Goal: Information Seeking & Learning: Learn about a topic

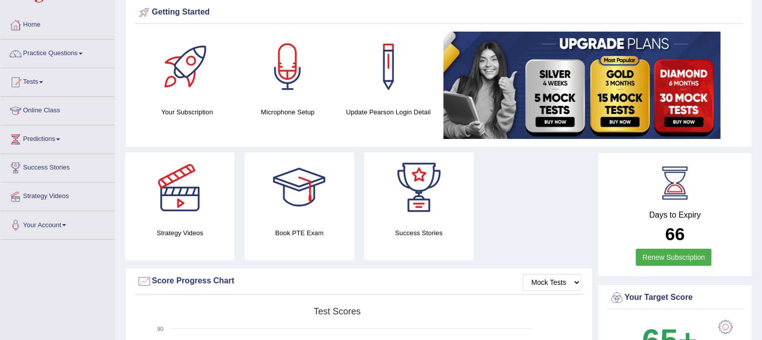
scroll to position [33, 0]
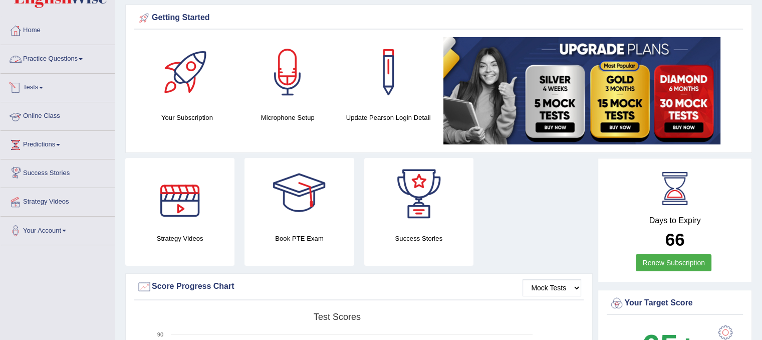
click at [78, 56] on link "Practice Questions" at bounding box center [58, 57] width 114 height 25
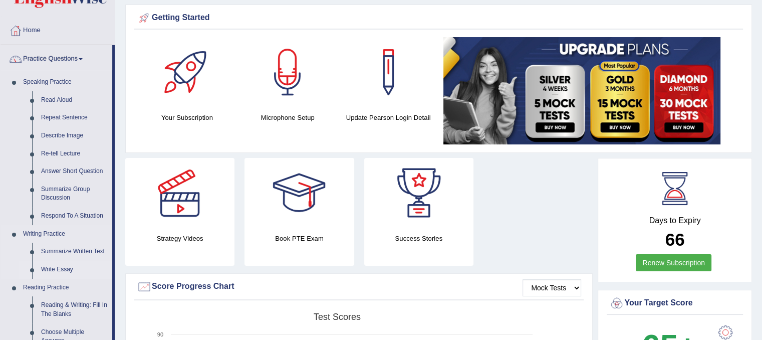
click at [62, 268] on link "Write Essay" at bounding box center [75, 269] width 76 height 18
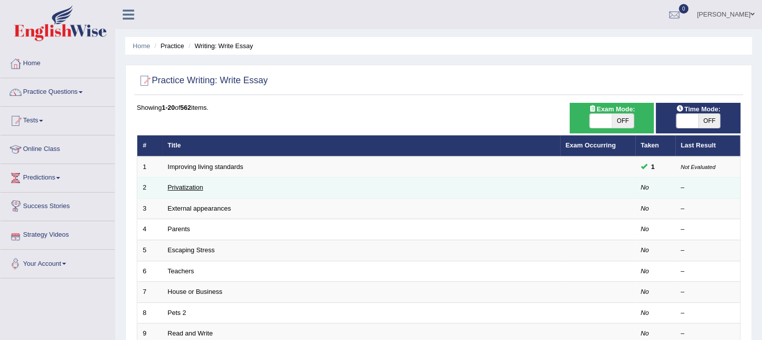
click at [191, 184] on link "Privatization" at bounding box center [186, 187] width 36 height 8
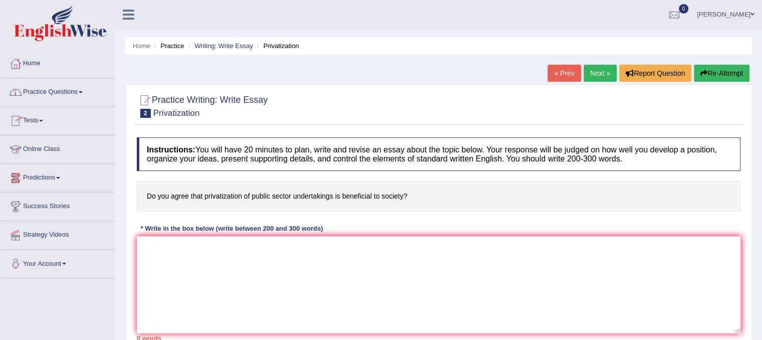
click at [57, 178] on link "Predictions" at bounding box center [58, 176] width 114 height 25
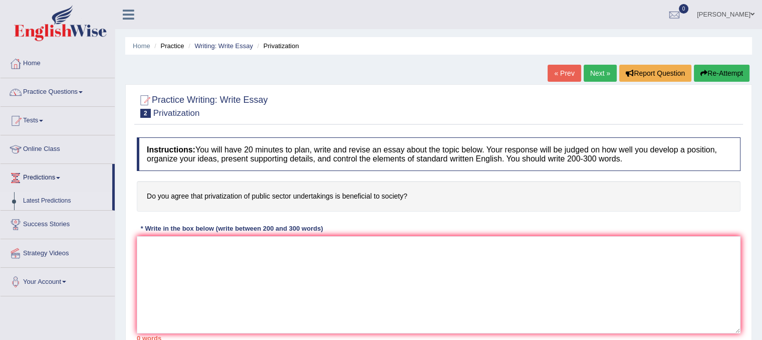
click at [59, 199] on link "Latest Predictions" at bounding box center [66, 201] width 94 height 18
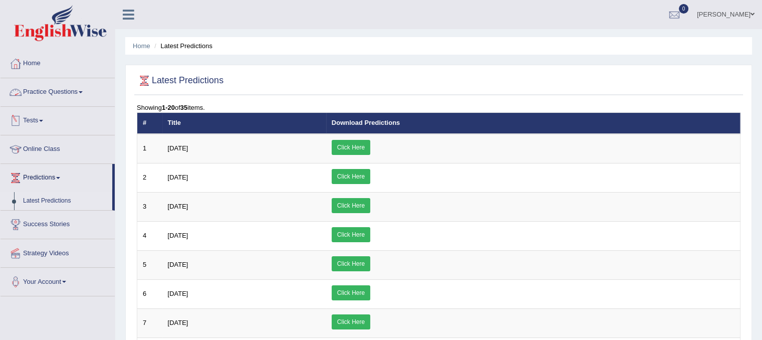
click at [75, 90] on link "Practice Questions" at bounding box center [58, 90] width 114 height 25
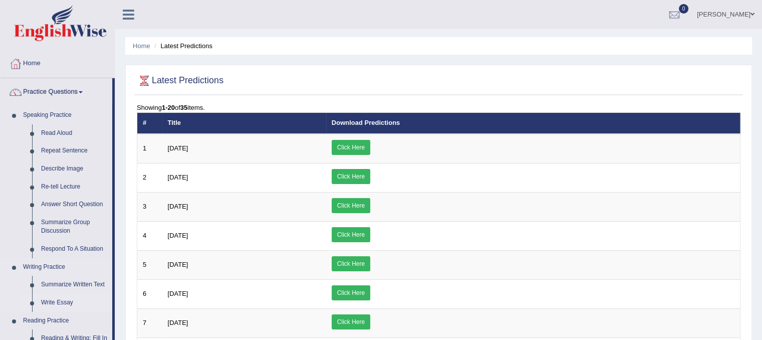
click at [53, 301] on link "Write Essay" at bounding box center [75, 302] width 76 height 18
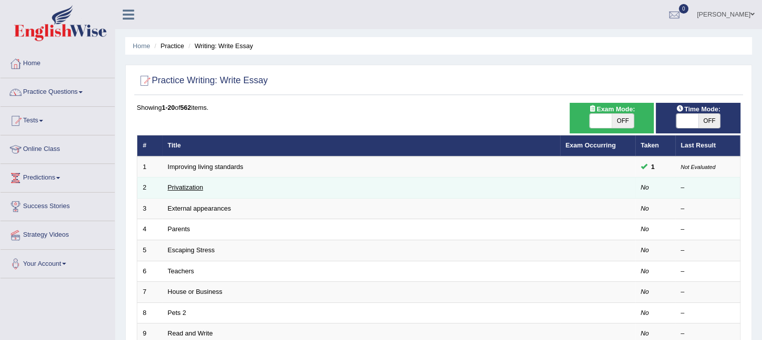
click at [185, 189] on link "Privatization" at bounding box center [186, 187] width 36 height 8
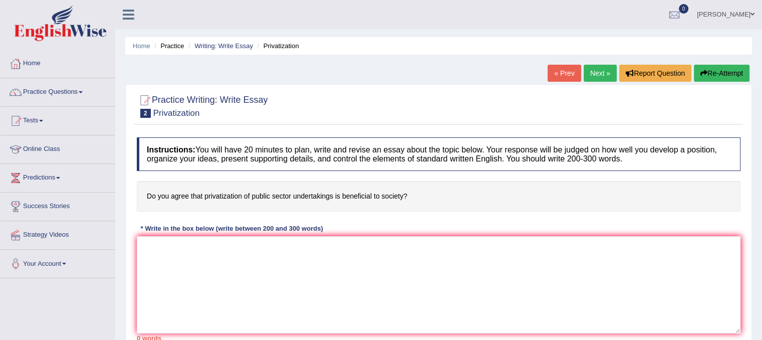
drag, startPoint x: 0, startPoint y: 0, endPoint x: 185, endPoint y: 189, distance: 264.5
click at [185, 189] on h4 "Do you agree that privatization of public sector undertakings is beneficial to …" at bounding box center [438, 196] width 603 height 31
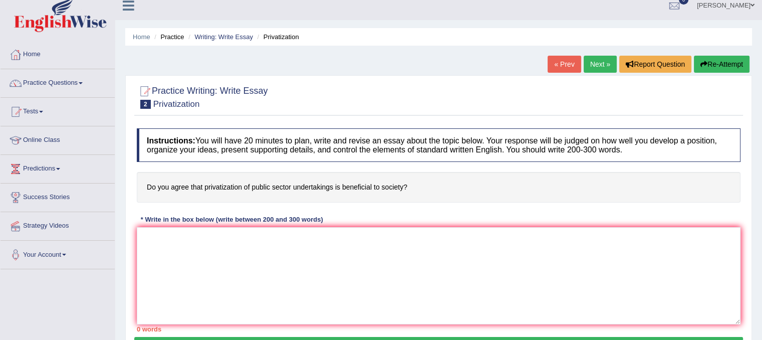
scroll to position [7, 0]
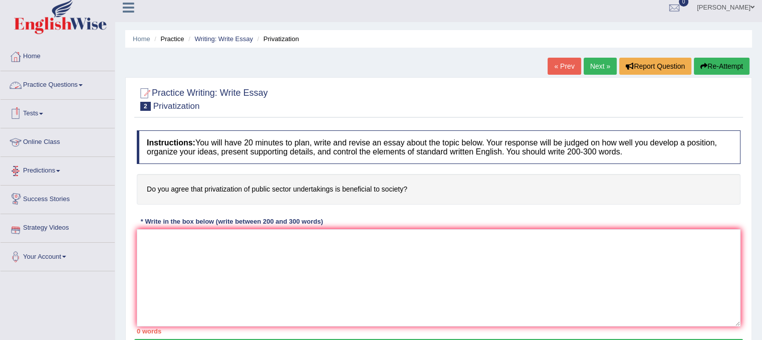
click at [80, 83] on link "Practice Questions" at bounding box center [58, 83] width 114 height 25
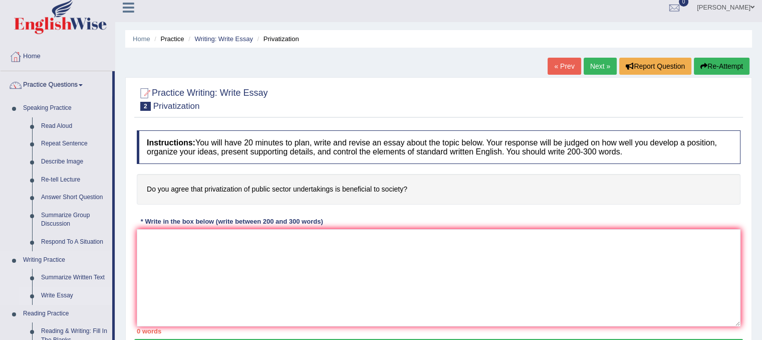
click at [71, 296] on link "Write Essay" at bounding box center [75, 295] width 76 height 18
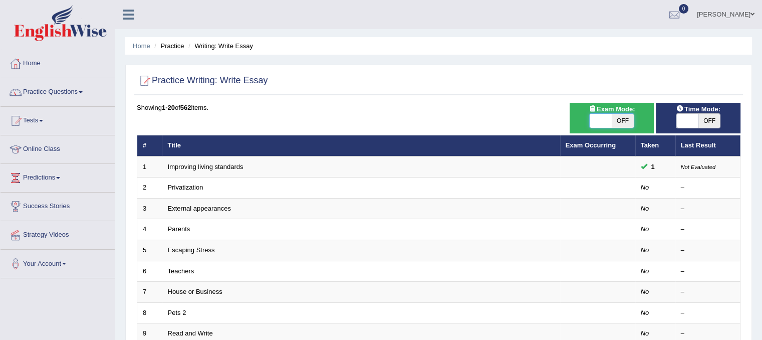
click at [597, 125] on span at bounding box center [600, 121] width 22 height 14
checkbox input "true"
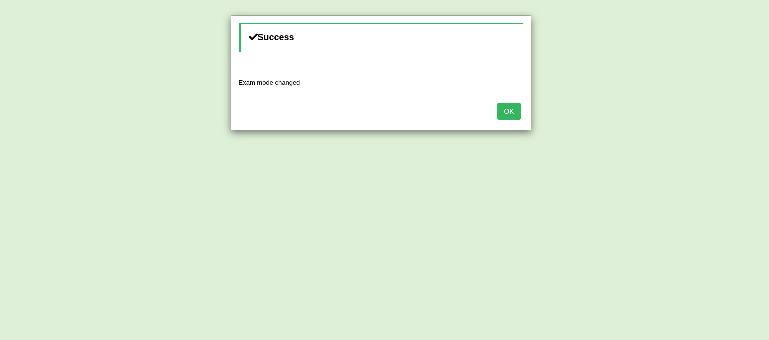
click at [504, 110] on button "OK" at bounding box center [508, 111] width 23 height 17
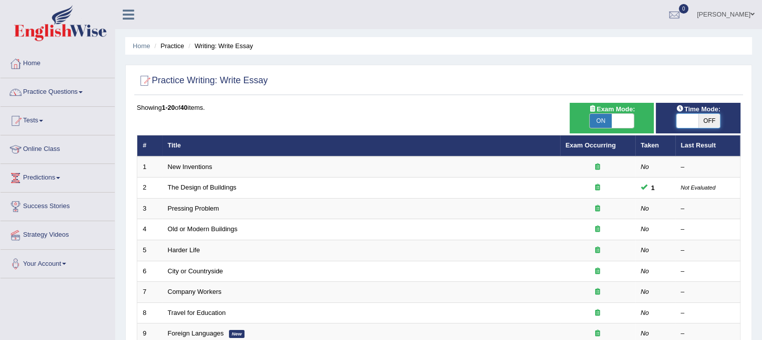
click at [682, 121] on span at bounding box center [687, 121] width 22 height 14
checkbox input "true"
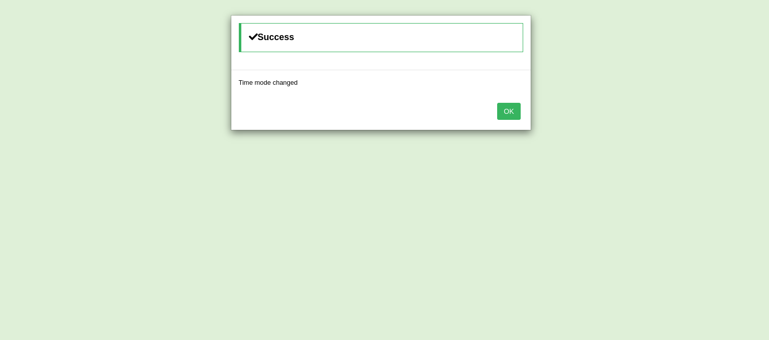
click at [513, 115] on button "OK" at bounding box center [508, 111] width 23 height 17
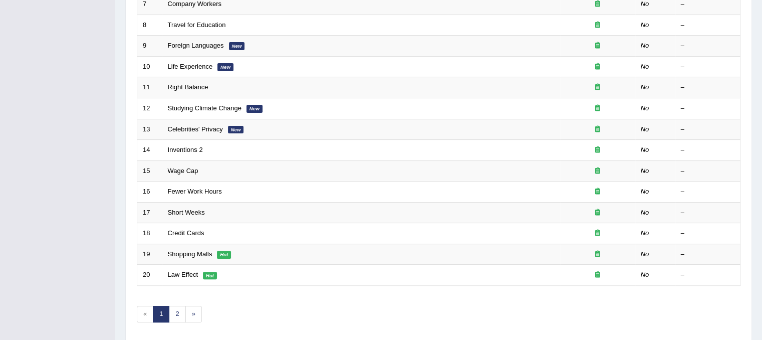
scroll to position [301, 0]
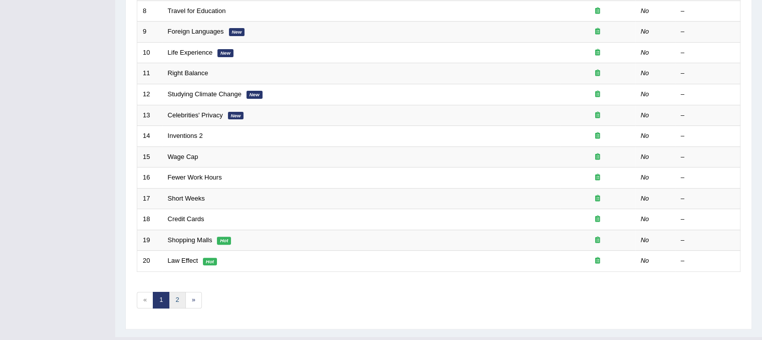
click at [169, 296] on link "2" at bounding box center [177, 299] width 17 height 17
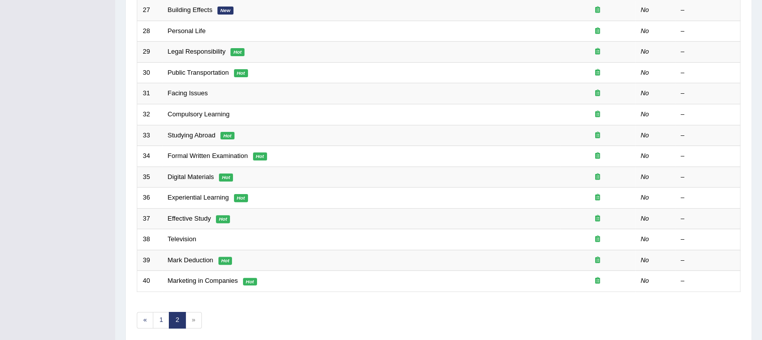
scroll to position [284, 0]
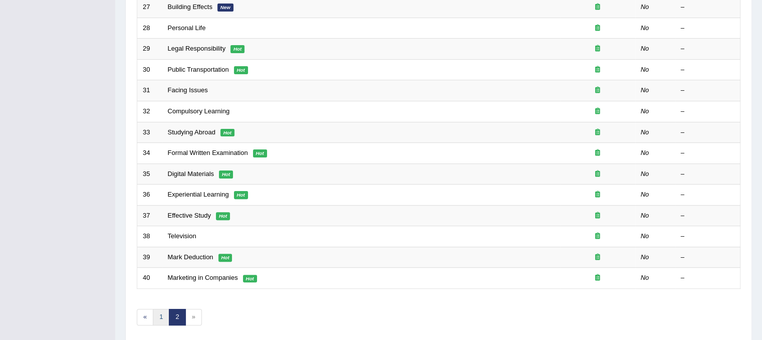
click at [160, 311] on link "1" at bounding box center [161, 316] width 17 height 17
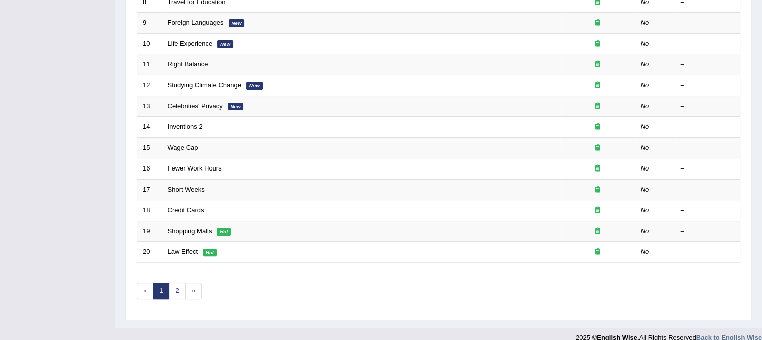
scroll to position [320, 0]
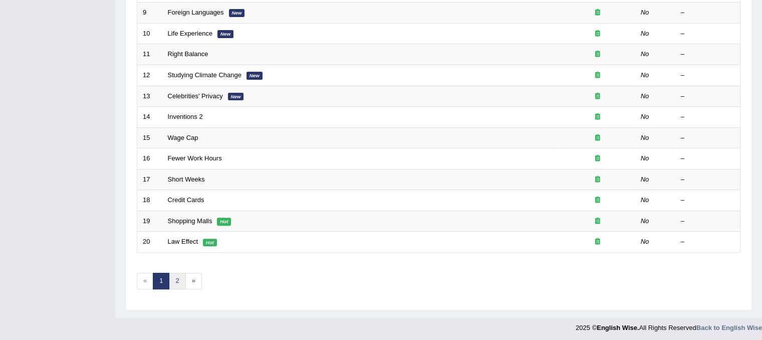
click at [180, 282] on link "2" at bounding box center [177, 280] width 17 height 17
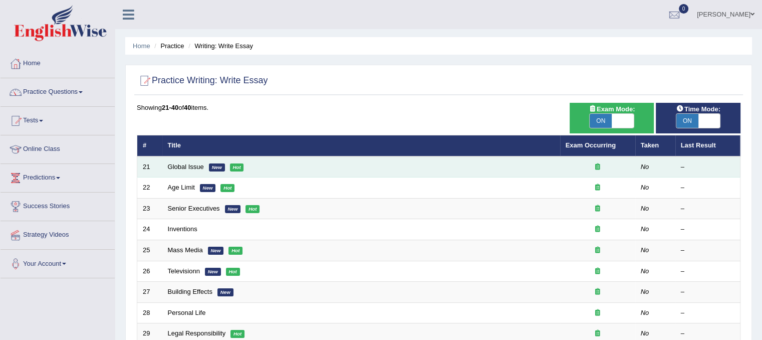
click at [204, 167] on td "Global Issue New Hot" at bounding box center [361, 166] width 398 height 21
click at [187, 169] on link "Global Issue" at bounding box center [186, 167] width 36 height 8
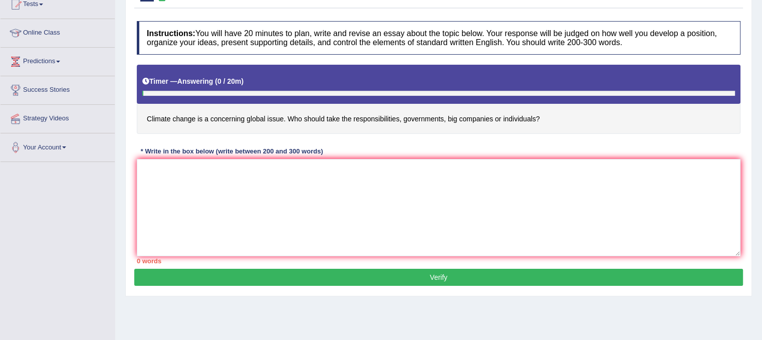
scroll to position [117, 0]
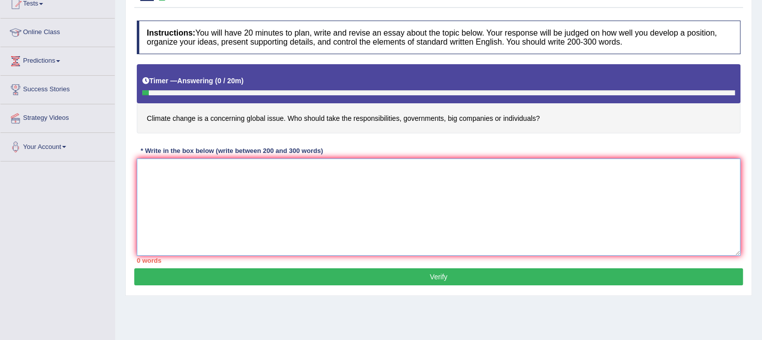
click at [587, 223] on textarea at bounding box center [438, 206] width 603 height 97
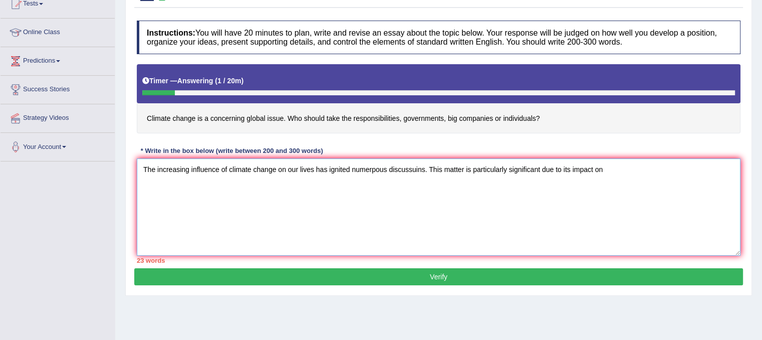
click at [418, 171] on textarea "The increasing influence of climate change on our lives has ignited numerpous d…" at bounding box center [438, 206] width 603 height 97
click at [376, 169] on textarea "The increasing influence of climate change on our lives has ignited numerpous d…" at bounding box center [438, 206] width 603 height 97
click at [613, 169] on textarea "The increasing influence of climate change on our lives has ignited numerous di…" at bounding box center [438, 206] width 603 height 97
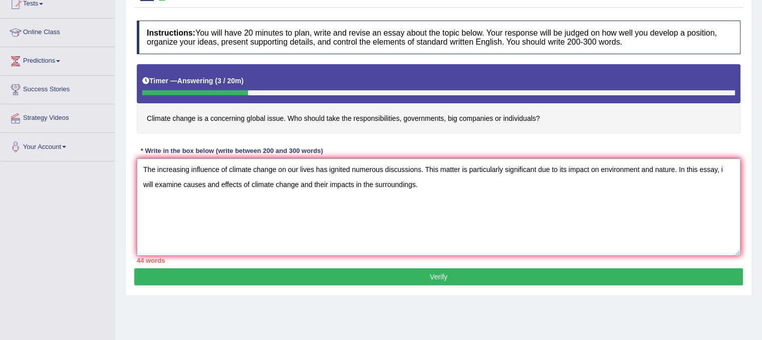
click at [376, 183] on textarea "The increasing influence of climate change on our lives has ignited numerous di…" at bounding box center [438, 206] width 603 height 97
click at [450, 188] on textarea "The increasing influence of climate change on our lives has ignited numerous di…" at bounding box center [438, 206] width 603 height 97
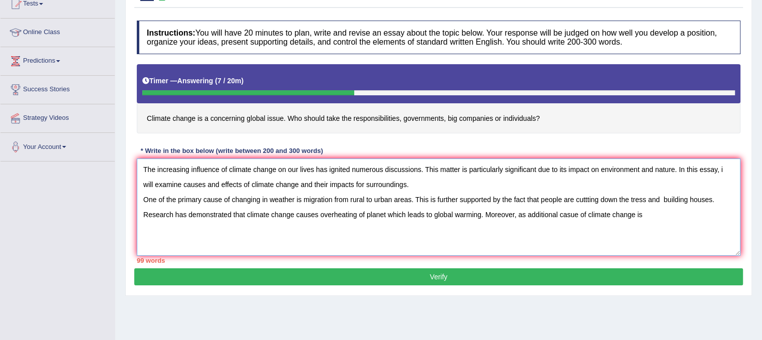
click at [526, 210] on textarea "The increasing influence of climate change on our lives has ignited numerous di…" at bounding box center [438, 206] width 603 height 97
click at [577, 215] on textarea "The increasing influence of climate change on our lives has ignited numerous di…" at bounding box center [438, 206] width 603 height 97
click at [669, 217] on textarea "The increasing influence of climate change on our lives has ignited numerous di…" at bounding box center [438, 206] width 603 height 97
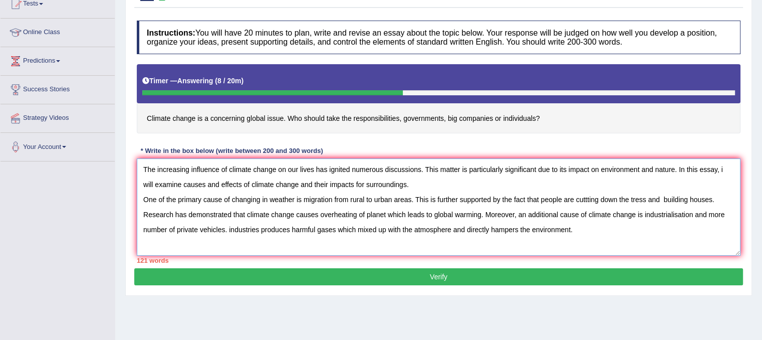
click at [232, 230] on textarea "The increasing influence of climate change on our lives has ignited numerous di…" at bounding box center [438, 206] width 603 height 97
click at [600, 230] on textarea "The increasing influence of climate change on our lives has ignited numerous di…" at bounding box center [438, 206] width 603 height 97
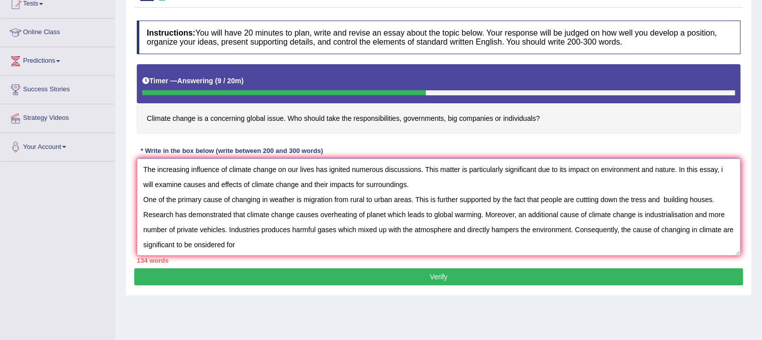
click at [192, 244] on textarea "The increasing influence of climate change on our lives has ignited numerous di…" at bounding box center [438, 206] width 603 height 97
click at [194, 243] on textarea "The increasing influence of climate change on our lives has ignited numerous di…" at bounding box center [438, 206] width 603 height 97
click at [249, 246] on textarea "The increasing influence of climate change on our lives has ignited numerous di…" at bounding box center [438, 206] width 603 height 97
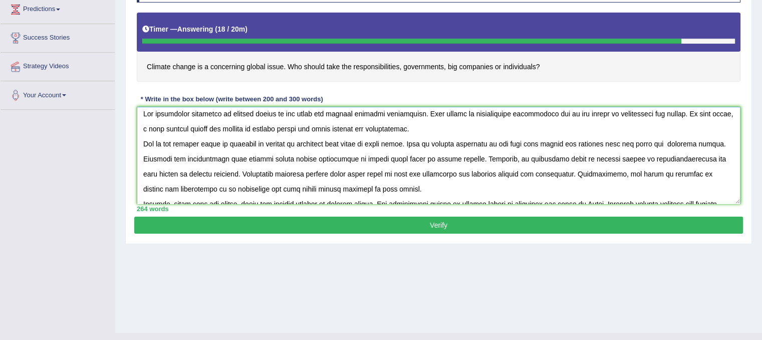
scroll to position [0, 0]
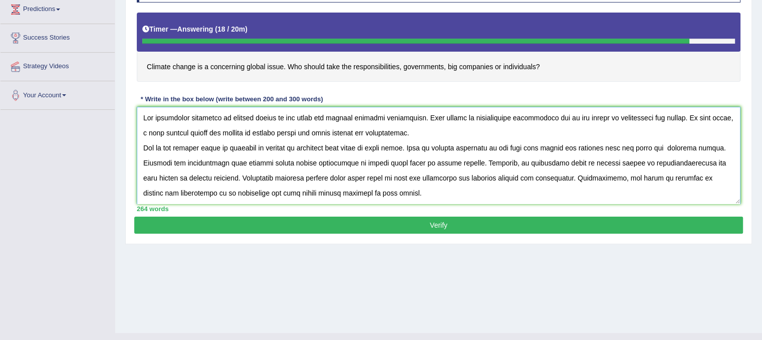
click at [430, 134] on textarea at bounding box center [438, 155] width 603 height 97
click at [425, 131] on textarea at bounding box center [438, 155] width 603 height 97
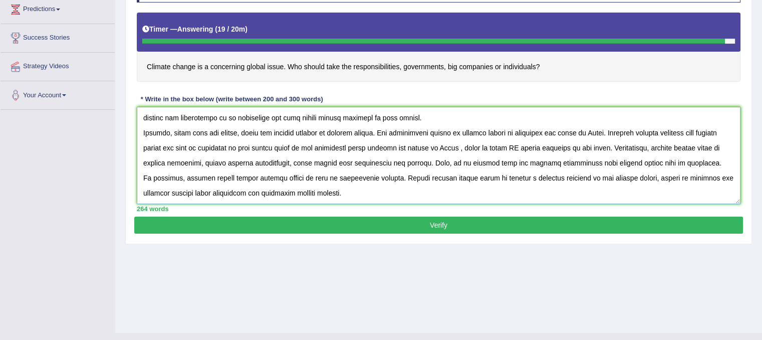
scroll to position [83, 0]
type textarea "The increasing influence of climate change on our lives has ignited numerous di…"
click at [376, 225] on button "Verify" at bounding box center [438, 224] width 608 height 17
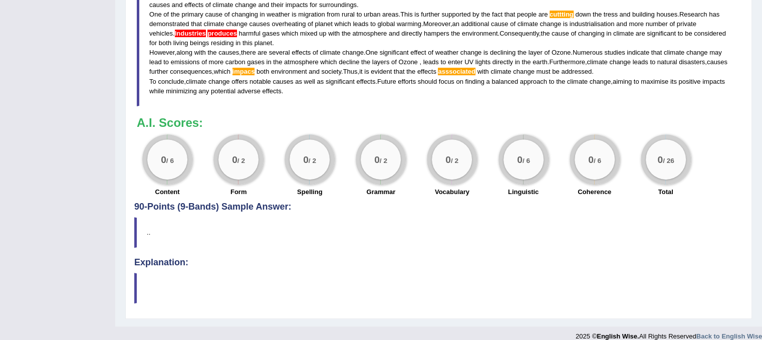
scroll to position [0, 0]
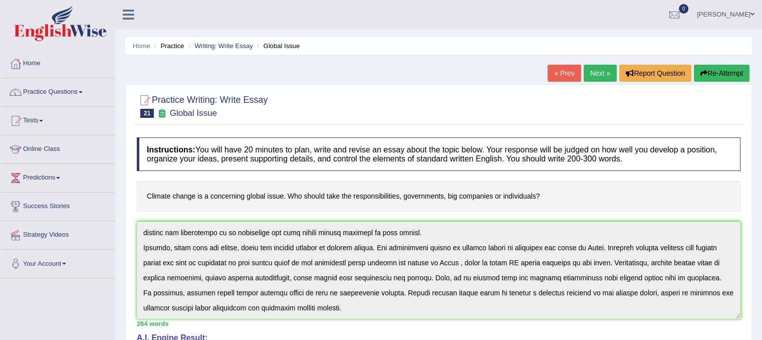
click at [720, 75] on button "Re-Attempt" at bounding box center [722, 73] width 56 height 17
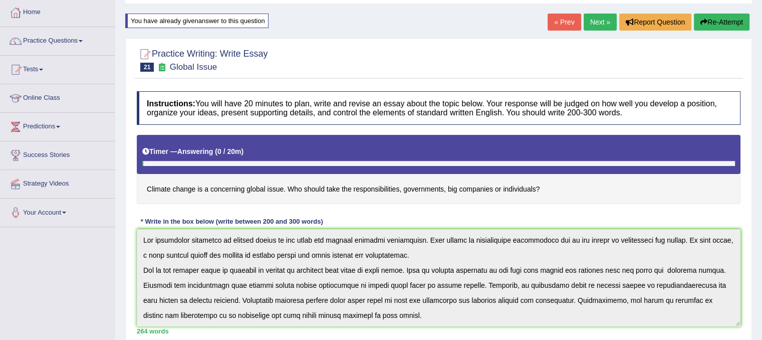
scroll to position [8, 0]
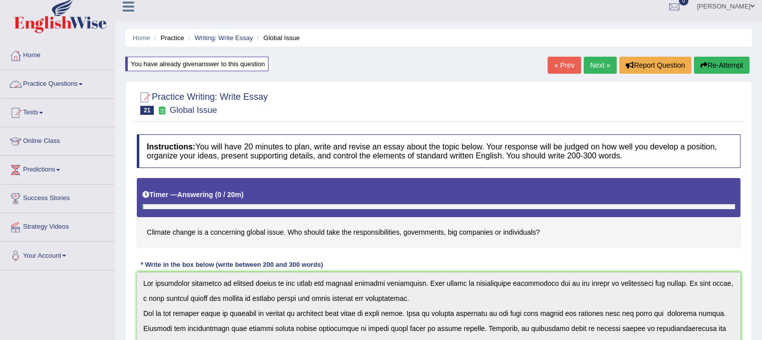
click at [82, 81] on link "Practice Questions" at bounding box center [58, 82] width 114 height 25
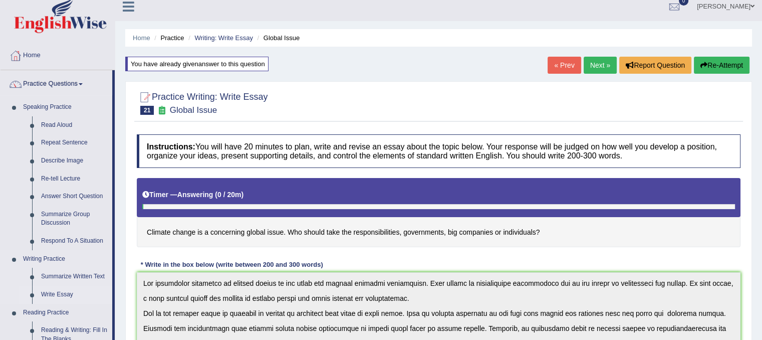
click at [62, 294] on link "Write Essay" at bounding box center [75, 294] width 76 height 18
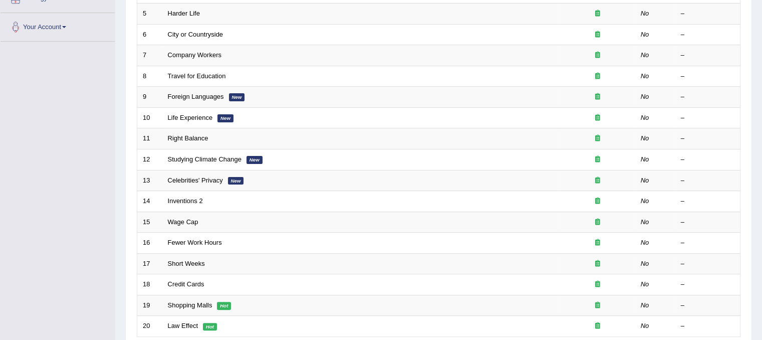
scroll to position [262, 0]
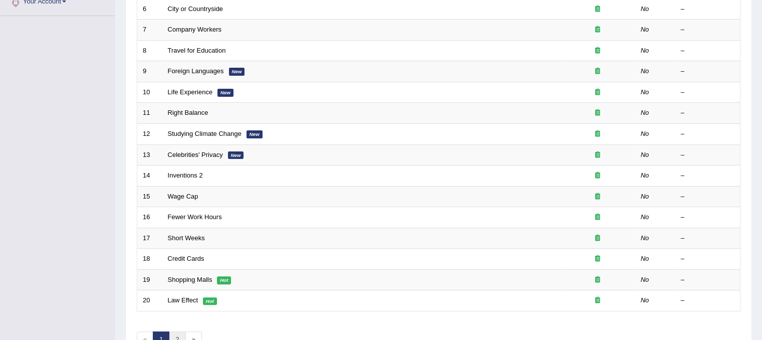
click at [174, 331] on link "2" at bounding box center [177, 339] width 17 height 17
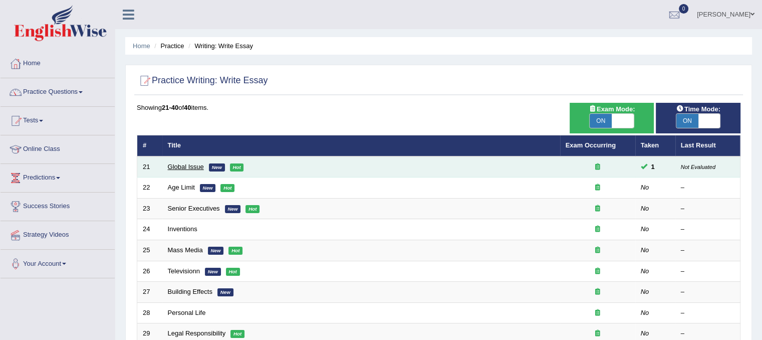
click at [196, 169] on link "Global Issue" at bounding box center [186, 167] width 36 height 8
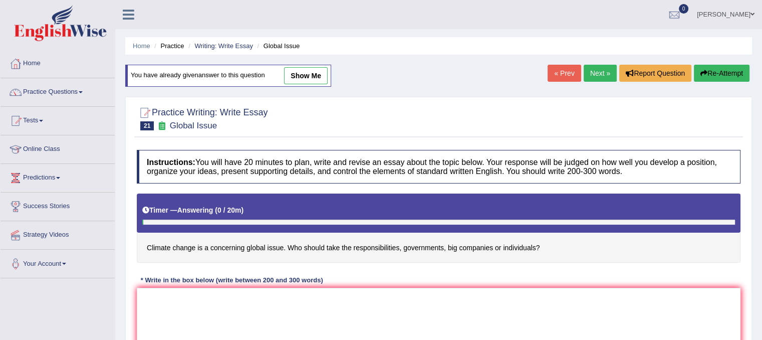
click at [307, 77] on link "show me" at bounding box center [306, 75] width 44 height 17
type textarea "The increasing influence of climate change on our lives has ignited numerous di…"
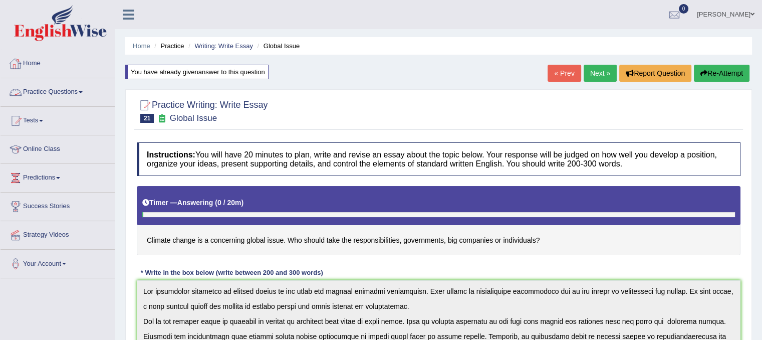
click at [47, 91] on link "Practice Questions" at bounding box center [58, 90] width 114 height 25
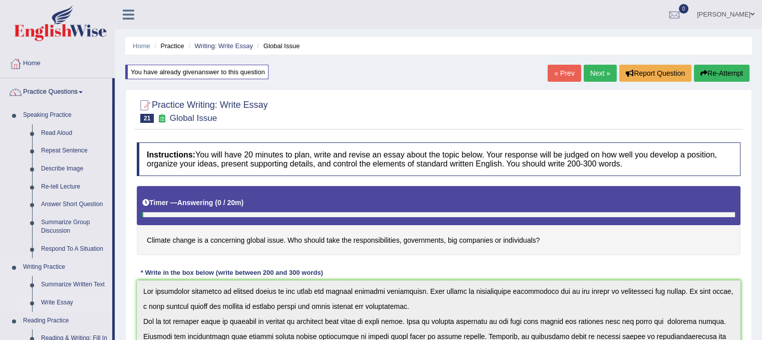
click at [68, 301] on link "Write Essay" at bounding box center [75, 302] width 76 height 18
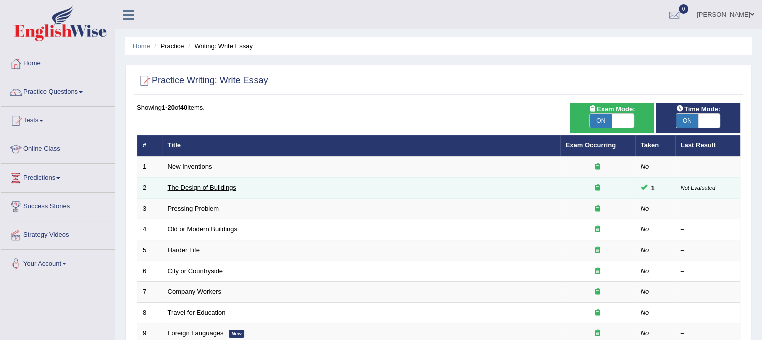
click at [228, 185] on link "The Design of Buildings" at bounding box center [202, 187] width 69 height 8
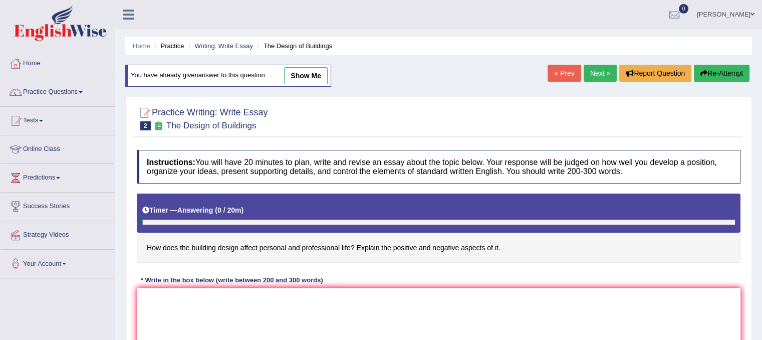
click at [303, 79] on link "show me" at bounding box center [306, 75] width 44 height 17
type textarea "building"
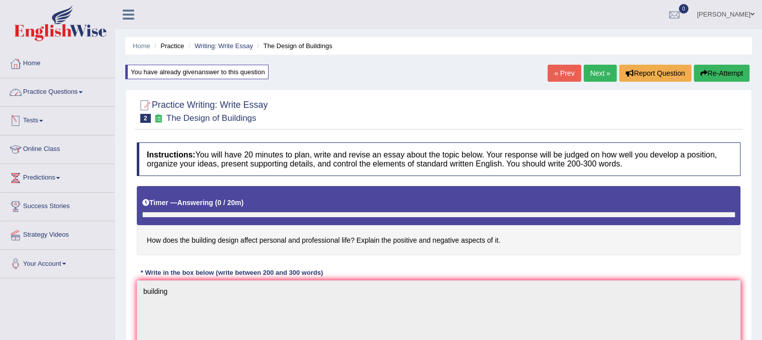
click at [84, 102] on link "Practice Questions" at bounding box center [58, 90] width 114 height 25
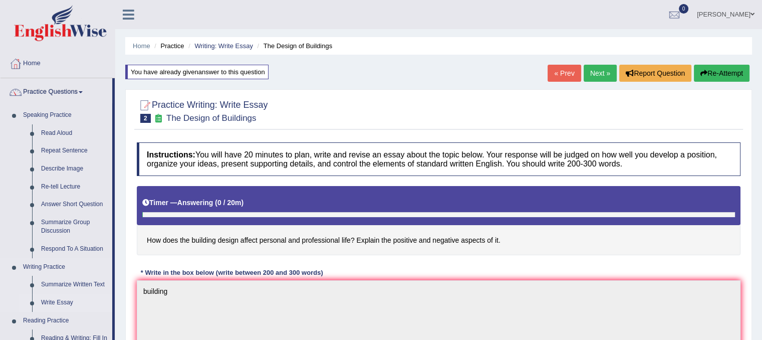
click at [62, 299] on link "Write Essay" at bounding box center [75, 302] width 76 height 18
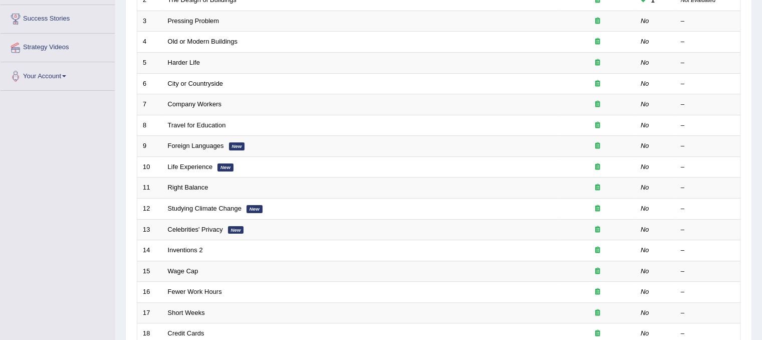
scroll to position [200, 0]
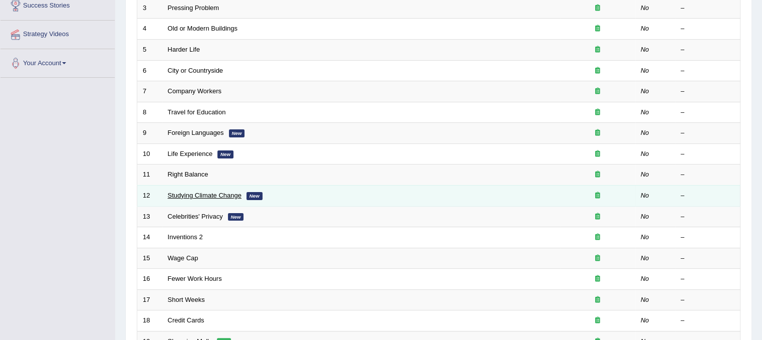
click at [225, 195] on link "Studying Climate Change" at bounding box center [205, 195] width 74 height 8
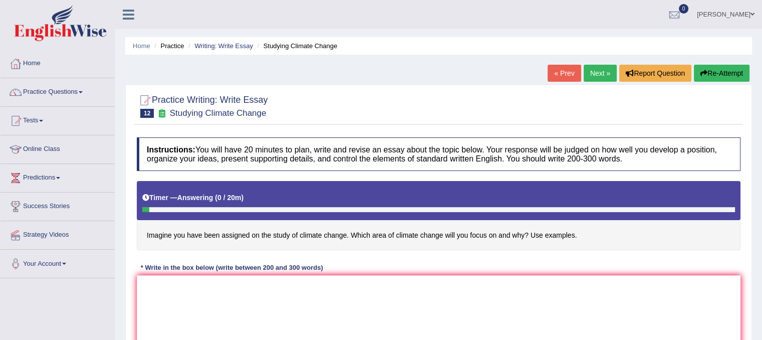
click at [59, 93] on link "Practice Questions" at bounding box center [58, 90] width 114 height 25
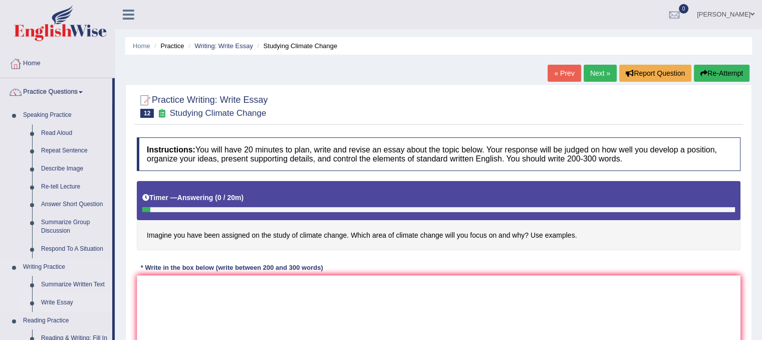
click at [54, 302] on link "Write Essay" at bounding box center [75, 302] width 76 height 18
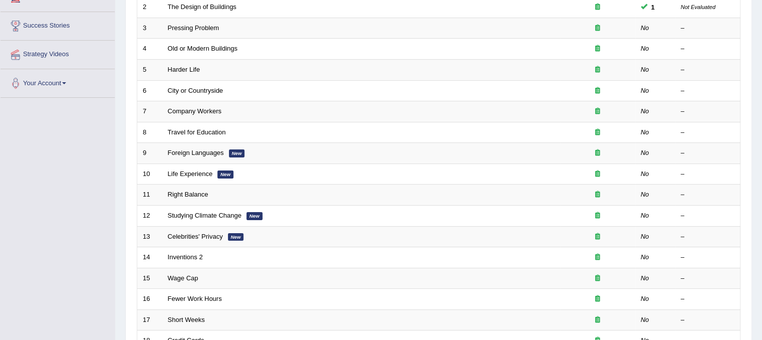
scroll to position [320, 0]
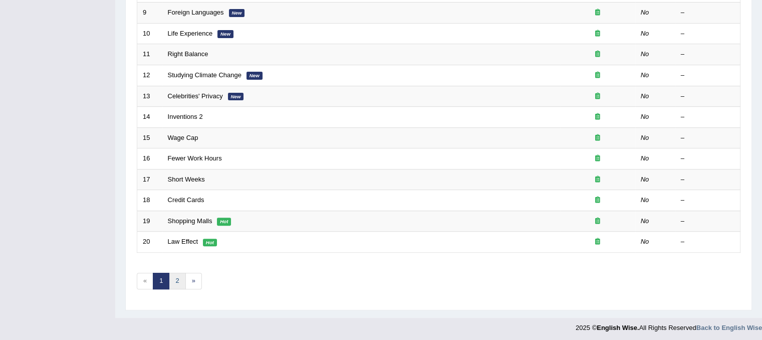
click at [178, 278] on link "2" at bounding box center [177, 280] width 17 height 17
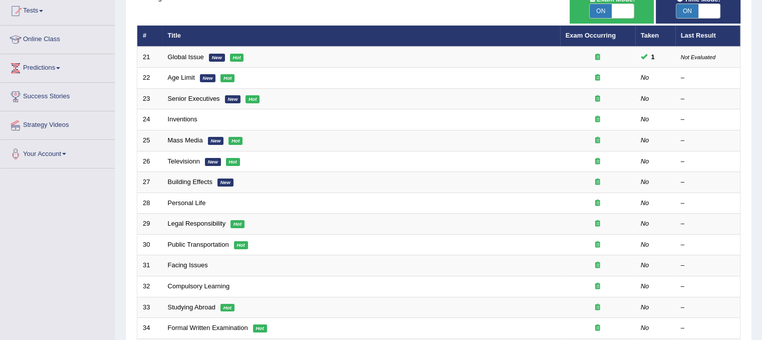
scroll to position [40, 0]
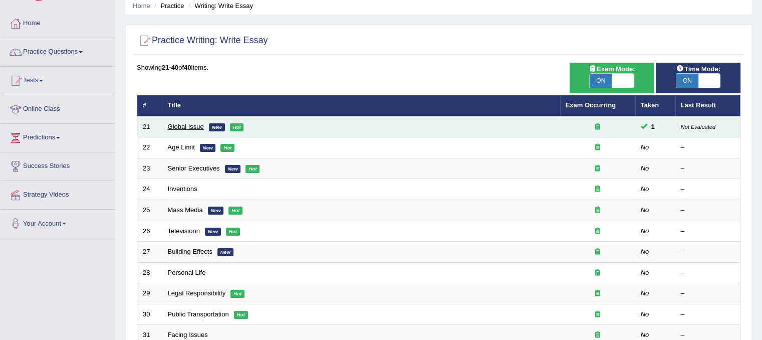
click at [193, 126] on link "Global Issue" at bounding box center [186, 127] width 36 height 8
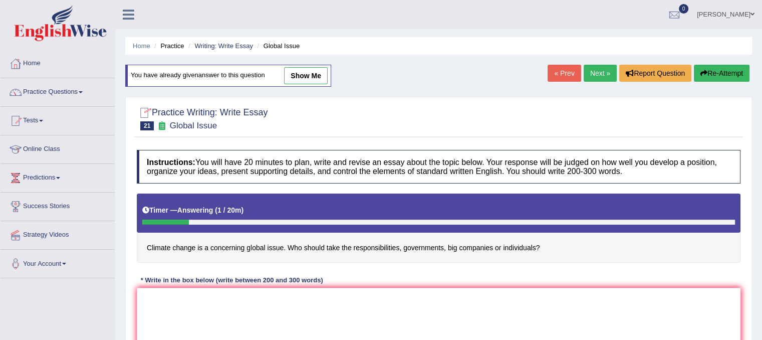
click at [301, 84] on div "You have already given answer to this question show me" at bounding box center [228, 76] width 206 height 22
click at [303, 79] on link "show me" at bounding box center [306, 75] width 44 height 17
type textarea "The increasing influence of climate change on our lives has ignited numerous di…"
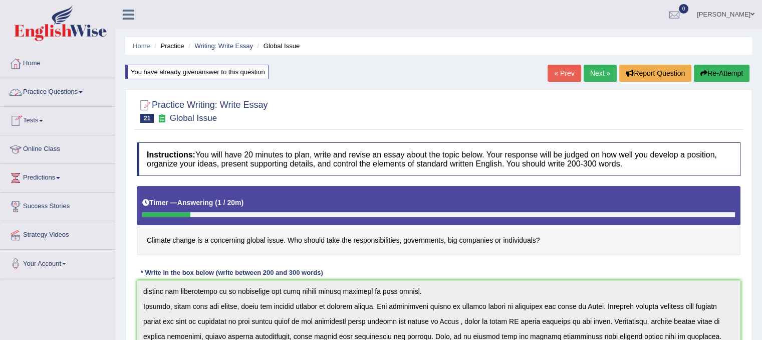
click at [72, 89] on link "Practice Questions" at bounding box center [58, 90] width 114 height 25
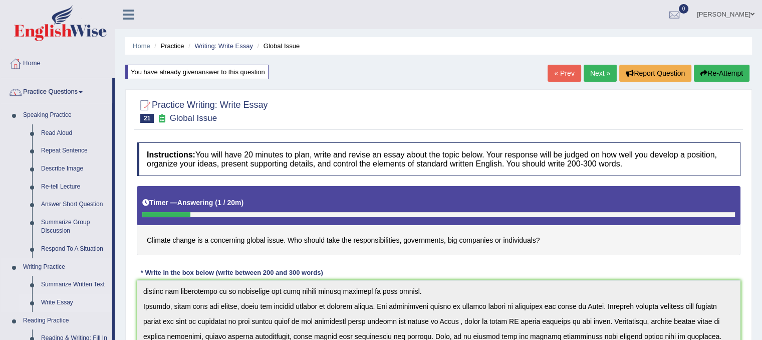
click at [71, 304] on link "Write Essay" at bounding box center [75, 302] width 76 height 18
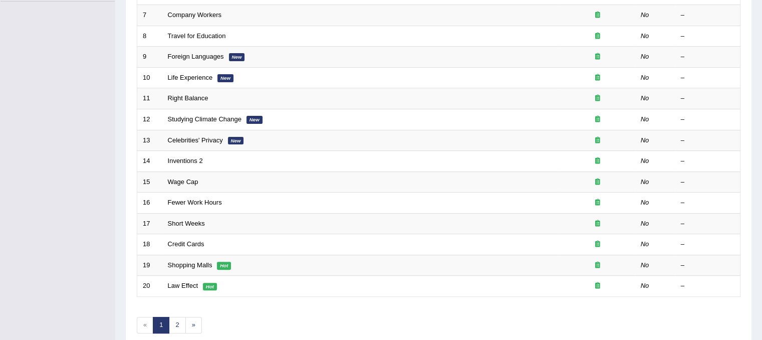
scroll to position [277, 0]
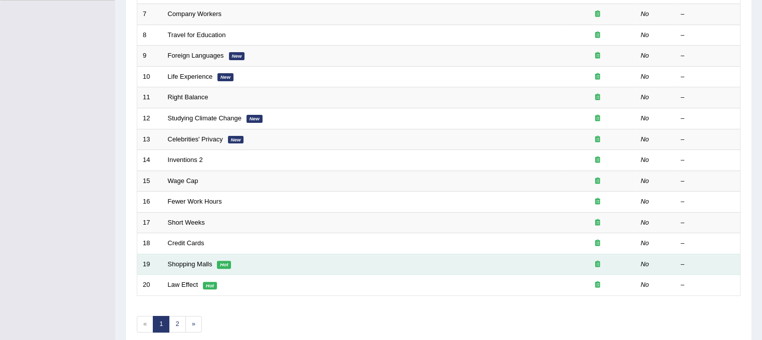
click at [208, 256] on td "Shopping Malls Hot" at bounding box center [361, 263] width 398 height 21
click at [205, 260] on link "Shopping Malls" at bounding box center [190, 264] width 45 height 8
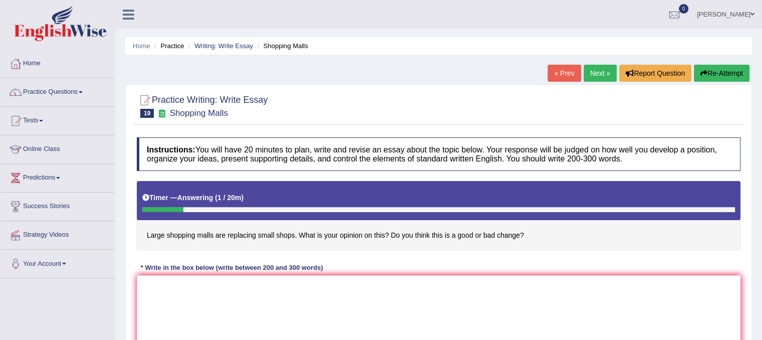
click at [597, 84] on div "Practice Writing: Write Essay 19 Shopping Malls Instructions: You will have 20 …" at bounding box center [438, 248] width 626 height 328
click at [602, 74] on link "Next »" at bounding box center [599, 73] width 33 height 17
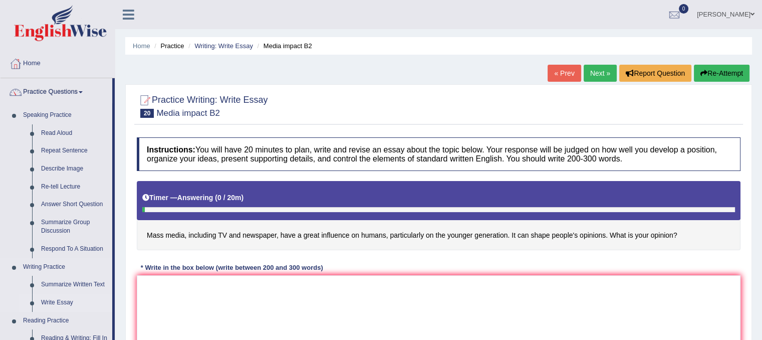
click at [73, 304] on link "Write Essay" at bounding box center [75, 302] width 76 height 18
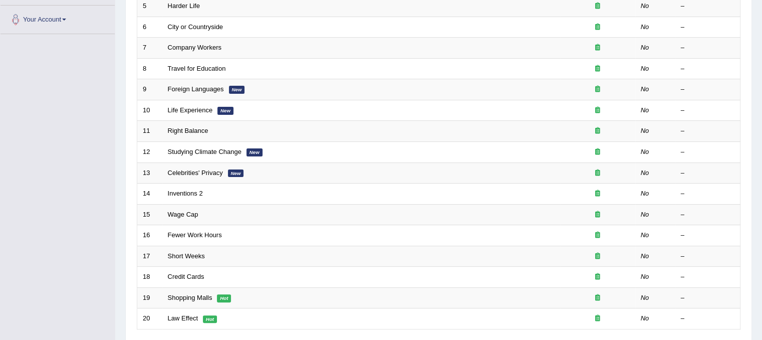
scroll to position [272, 0]
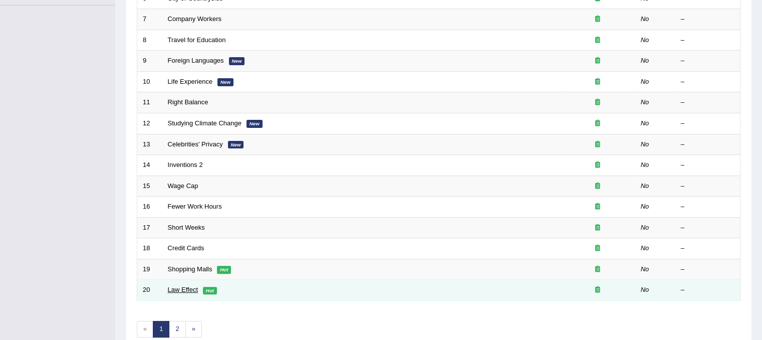
click at [191, 285] on link "Law Effect" at bounding box center [183, 289] width 30 height 8
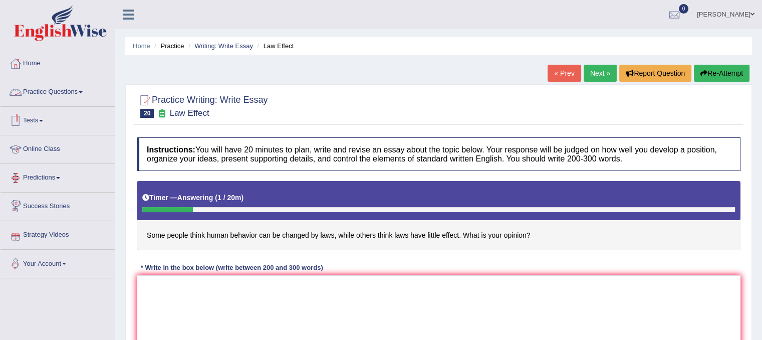
click at [81, 94] on link "Practice Questions" at bounding box center [58, 90] width 114 height 25
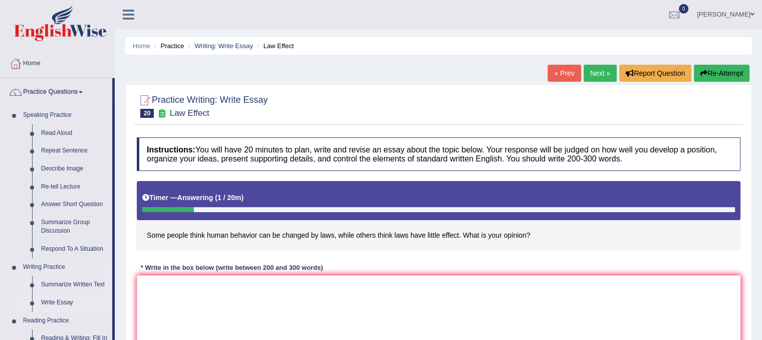
click at [74, 301] on link "Write Essay" at bounding box center [75, 302] width 76 height 18
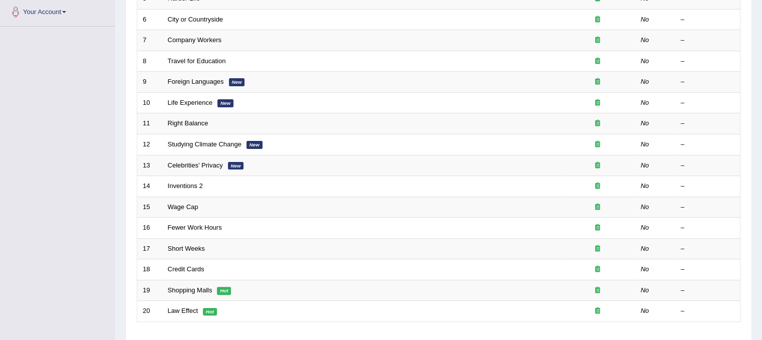
scroll to position [254, 0]
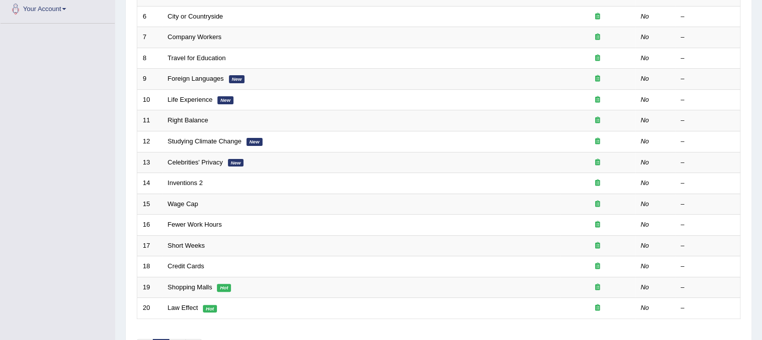
drag, startPoint x: 0, startPoint y: 0, endPoint x: 769, endPoint y: 223, distance: 800.3
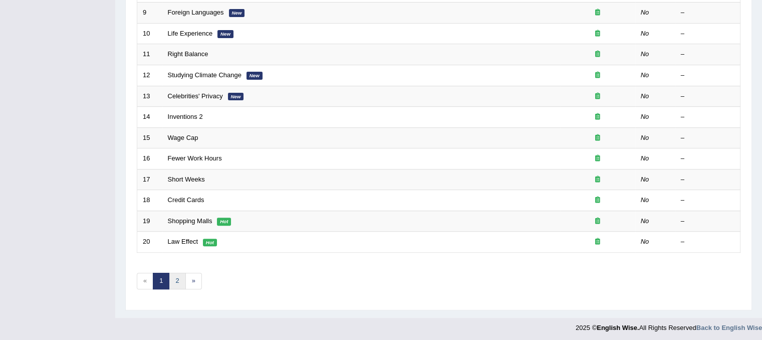
click at [178, 279] on link "2" at bounding box center [177, 280] width 17 height 17
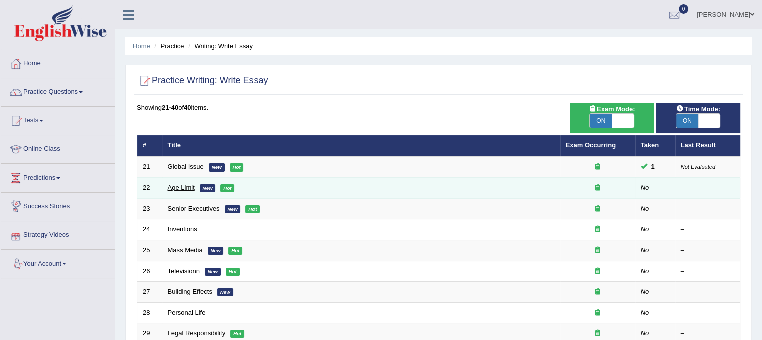
click at [182, 184] on link "Age Limit" at bounding box center [181, 187] width 27 height 8
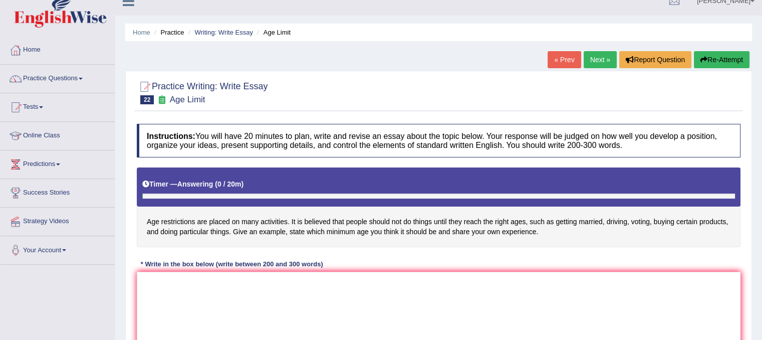
scroll to position [20, 0]
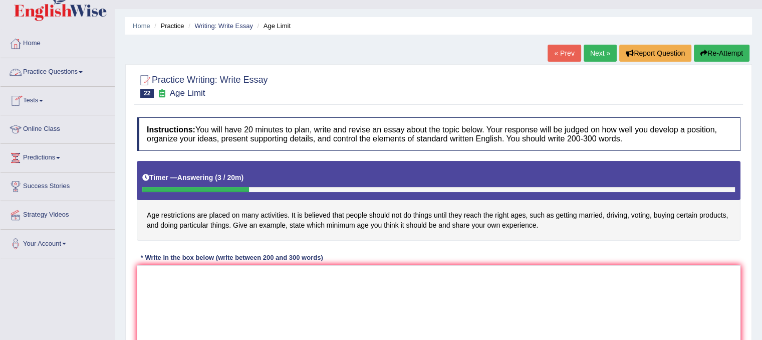
click at [67, 68] on link "Practice Questions" at bounding box center [58, 70] width 114 height 25
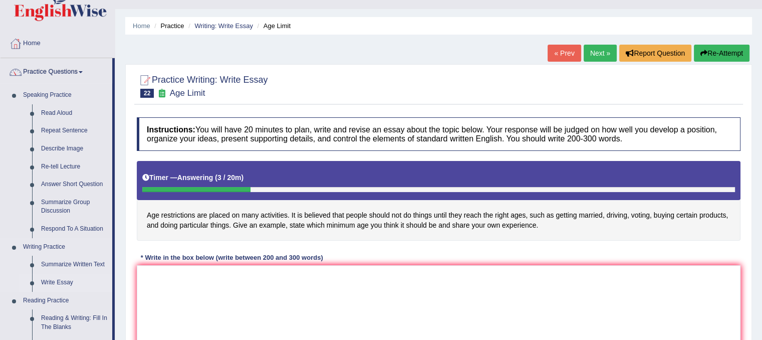
click at [64, 284] on link "Write Essay" at bounding box center [75, 282] width 76 height 18
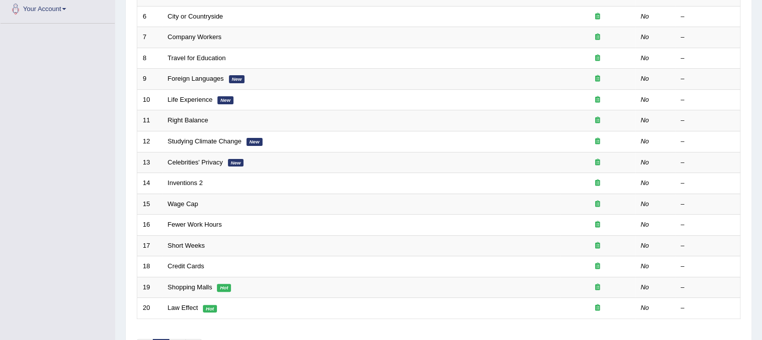
scroll to position [262, 0]
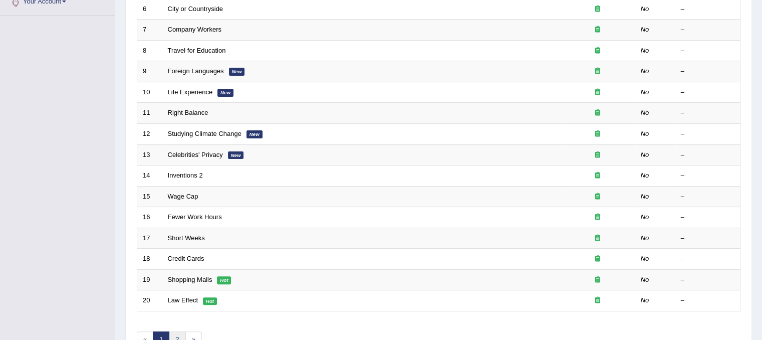
click at [178, 333] on link "2" at bounding box center [177, 339] width 17 height 17
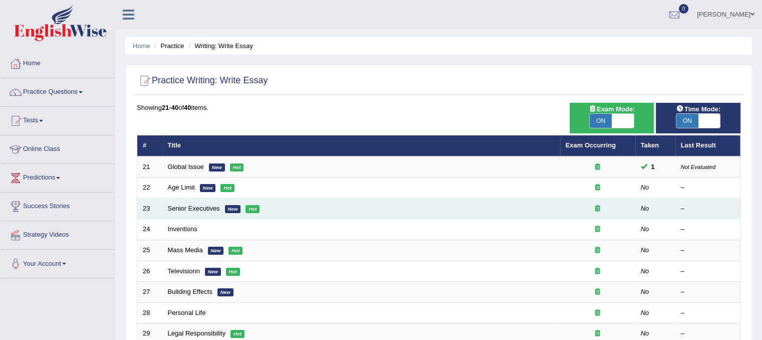
click at [199, 211] on td "Senior Executives New Hot" at bounding box center [361, 208] width 398 height 21
click at [198, 210] on link "Senior Executives" at bounding box center [194, 208] width 52 height 8
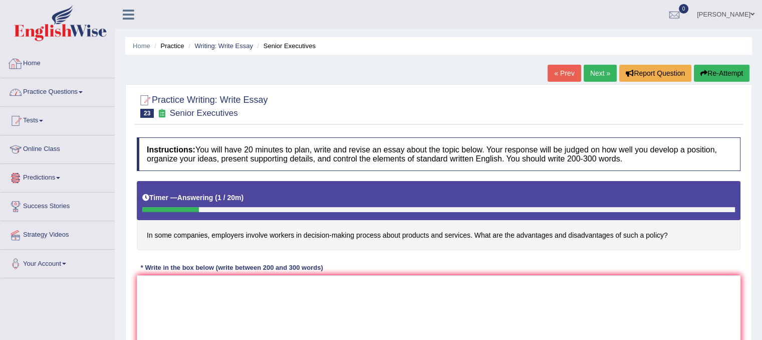
click at [70, 95] on link "Practice Questions" at bounding box center [58, 90] width 114 height 25
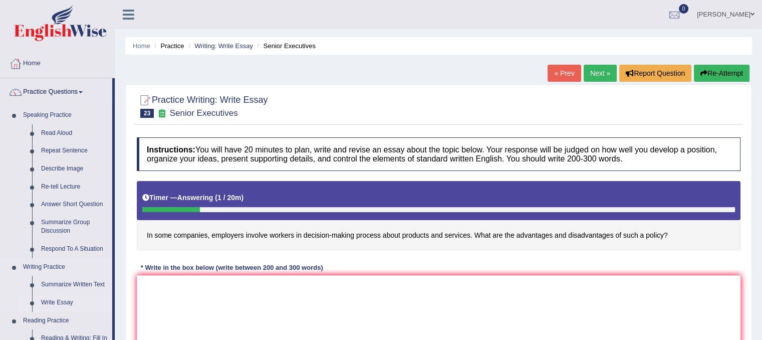
click at [64, 296] on link "Write Essay" at bounding box center [75, 302] width 76 height 18
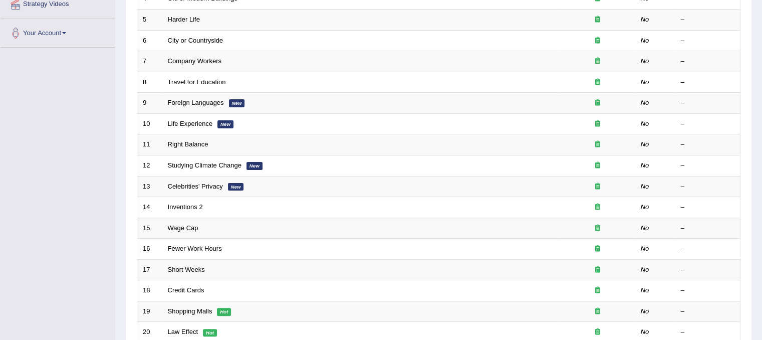
scroll to position [244, 0]
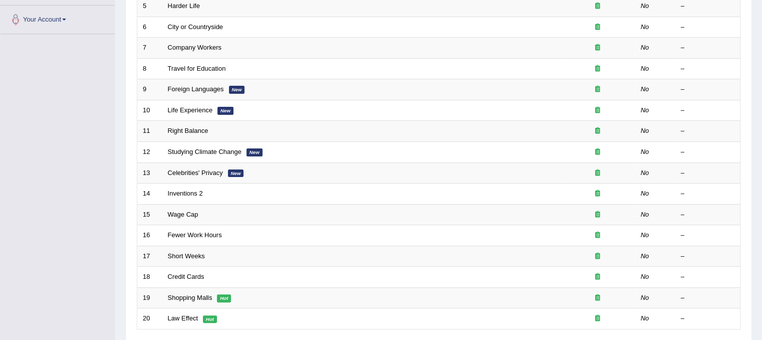
drag, startPoint x: 755, startPoint y: 277, endPoint x: 754, endPoint y: 311, distance: 34.1
click at [754, 311] on div "Home Practice Writing: Write Essay Practice Writing: Write Essay Time Mode: ON …" at bounding box center [438, 75] width 646 height 638
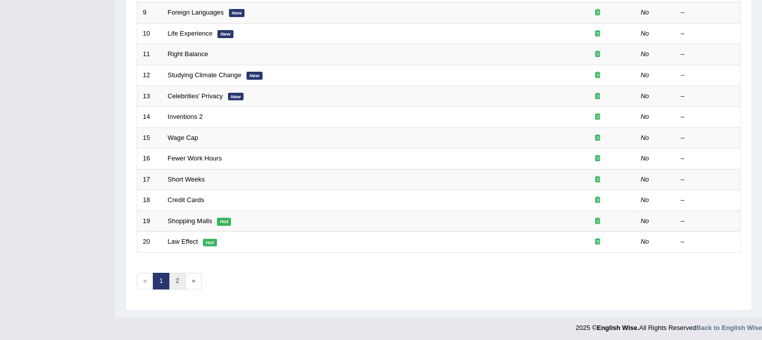
click at [180, 283] on link "2" at bounding box center [177, 280] width 17 height 17
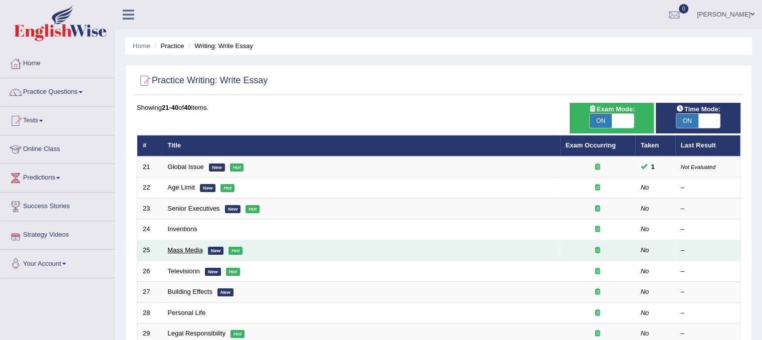
click at [189, 247] on link "Mass Media" at bounding box center [185, 250] width 35 height 8
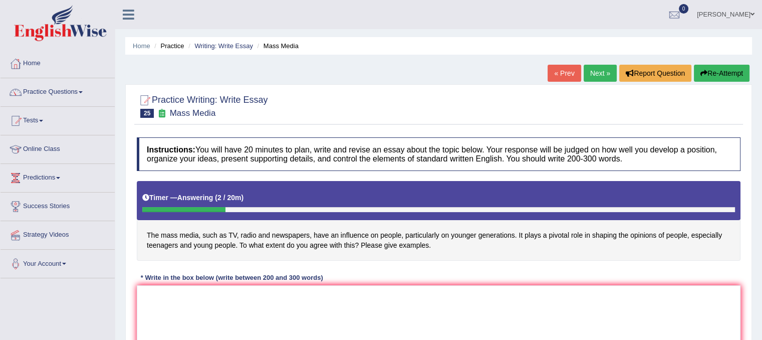
click at [599, 72] on link "Next »" at bounding box center [599, 73] width 33 height 17
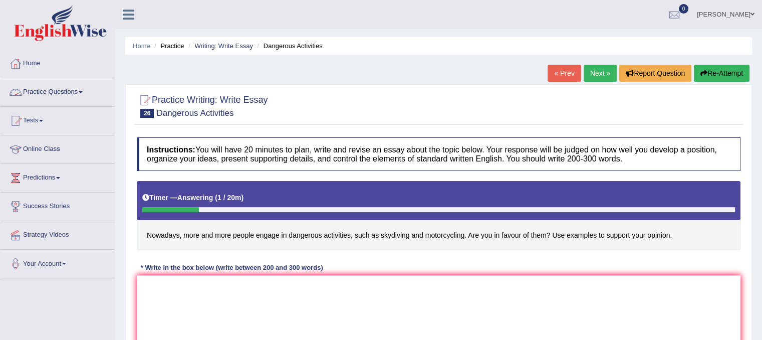
click at [81, 92] on link "Practice Questions" at bounding box center [58, 90] width 114 height 25
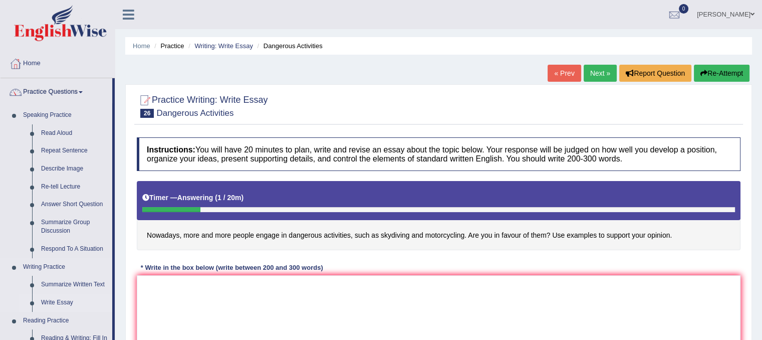
click at [66, 305] on link "Write Essay" at bounding box center [75, 302] width 76 height 18
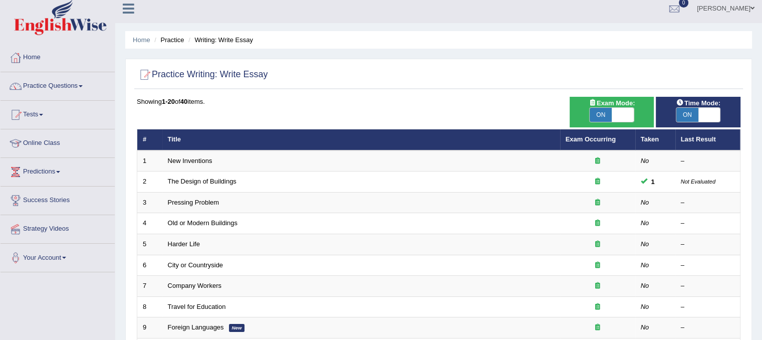
scroll to position [320, 0]
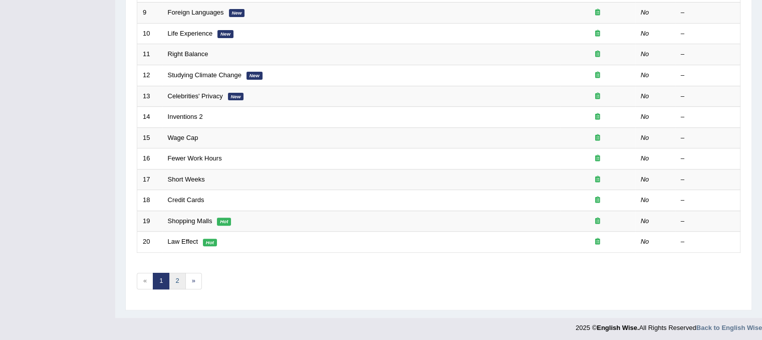
click at [178, 283] on link "2" at bounding box center [177, 280] width 17 height 17
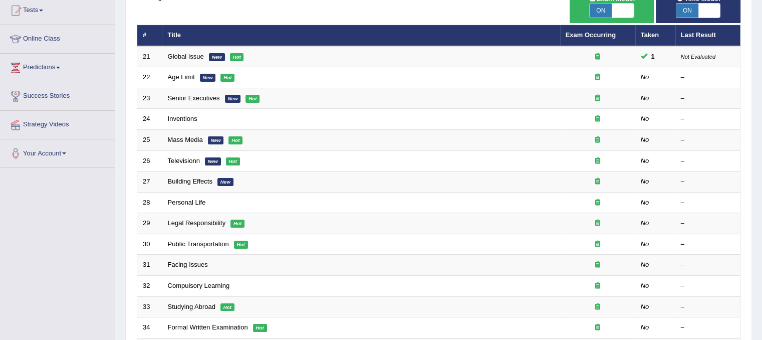
scroll to position [111, 0]
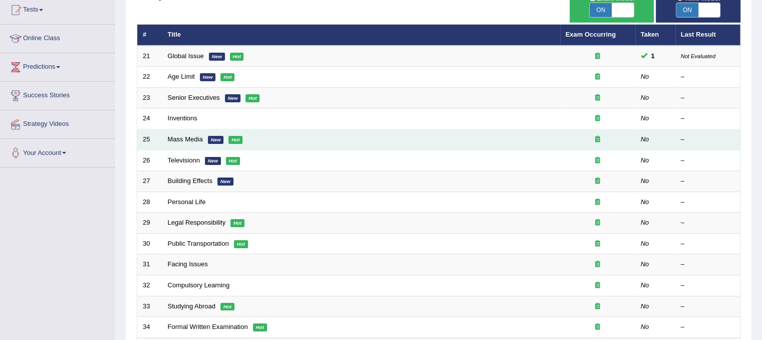
click at [178, 129] on td "Mass Media New Hot" at bounding box center [361, 139] width 398 height 21
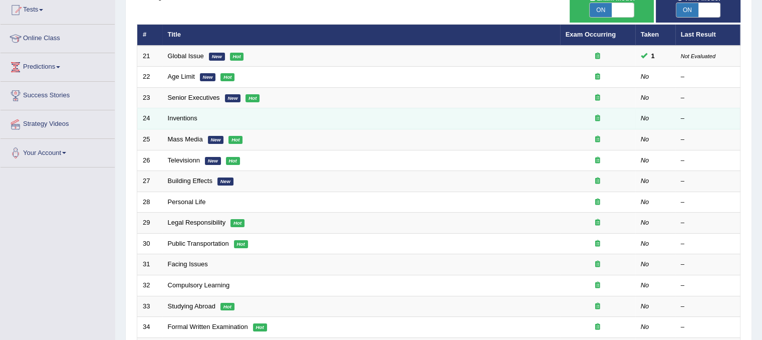
click at [181, 111] on td "Inventions" at bounding box center [361, 118] width 398 height 21
click at [188, 120] on link "Inventions" at bounding box center [183, 118] width 30 height 8
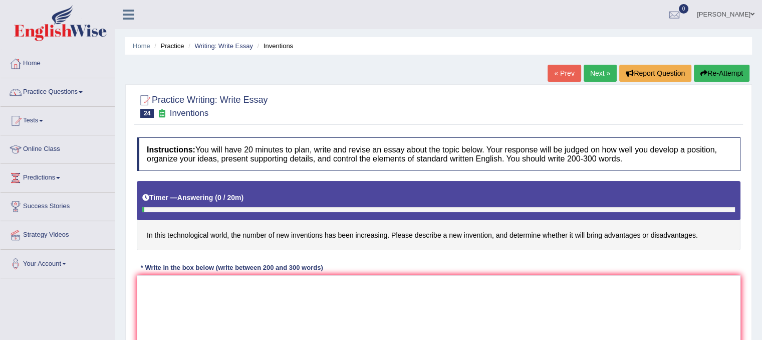
click at [598, 71] on link "Next »" at bounding box center [599, 73] width 33 height 17
click at [68, 91] on link "Practice Questions" at bounding box center [58, 90] width 114 height 25
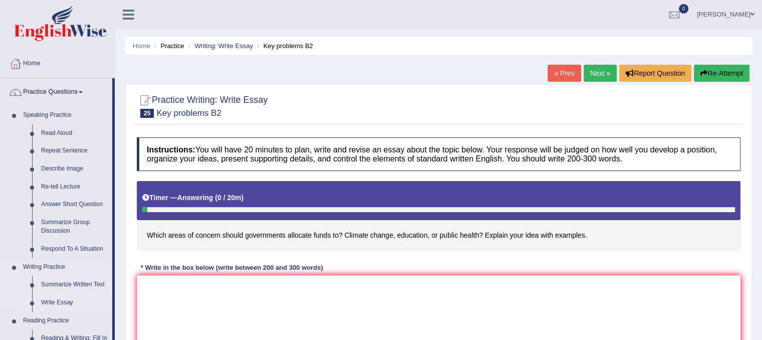
click at [64, 300] on link "Write Essay" at bounding box center [75, 302] width 76 height 18
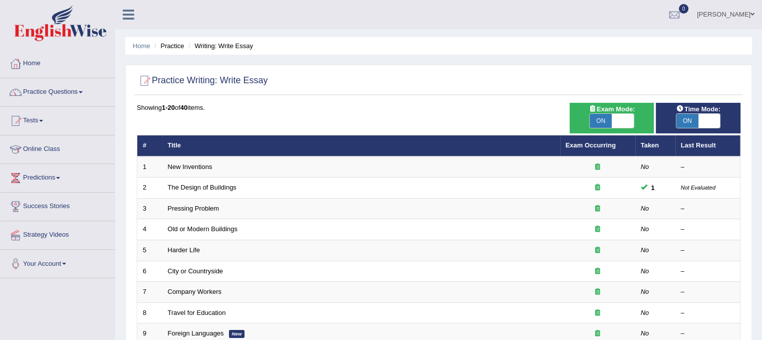
drag, startPoint x: 769, startPoint y: 151, endPoint x: 736, endPoint y: 56, distance: 100.7
click at [736, 56] on div "Home Practice Writing: Write Essay Practice Writing: Write Essay Time Mode: ON …" at bounding box center [438, 319] width 646 height 638
drag, startPoint x: 769, startPoint y: 58, endPoint x: 677, endPoint y: 49, distance: 92.6
click at [677, 49] on div "Home Practice Writing: Write Essay Practice Writing: Write Essay Time Mode: ON …" at bounding box center [438, 319] width 646 height 638
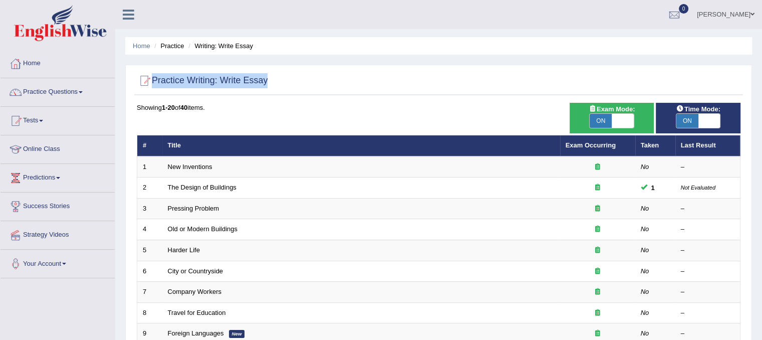
click at [677, 49] on ul "Home Practice Writing: Write Essay" at bounding box center [438, 46] width 626 height 18
drag, startPoint x: 766, startPoint y: 55, endPoint x: 769, endPoint y: 217, distance: 162.8
click at [761, 217] on html "Toggle navigation Home Practice Questions Speaking Practice Read Aloud Repeat S…" at bounding box center [381, 170] width 762 height 340
drag, startPoint x: 763, startPoint y: 164, endPoint x: 467, endPoint y: 90, distance: 305.0
click at [467, 90] on div at bounding box center [438, 81] width 603 height 21
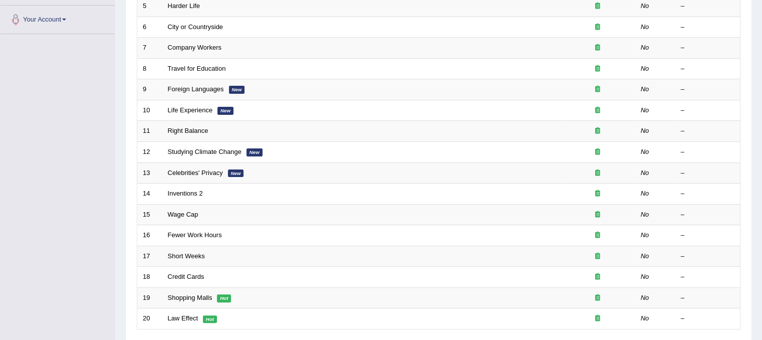
scroll to position [320, 0]
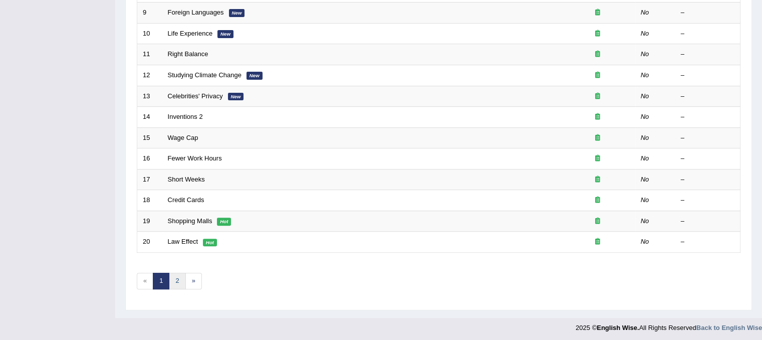
click at [180, 277] on link "2" at bounding box center [177, 280] width 17 height 17
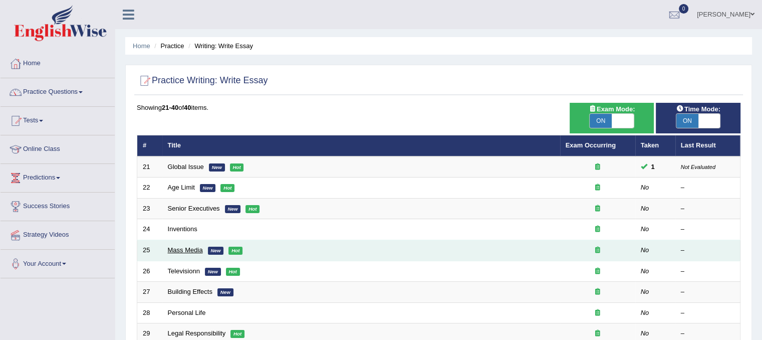
click at [173, 247] on link "Mass Media" at bounding box center [185, 250] width 35 height 8
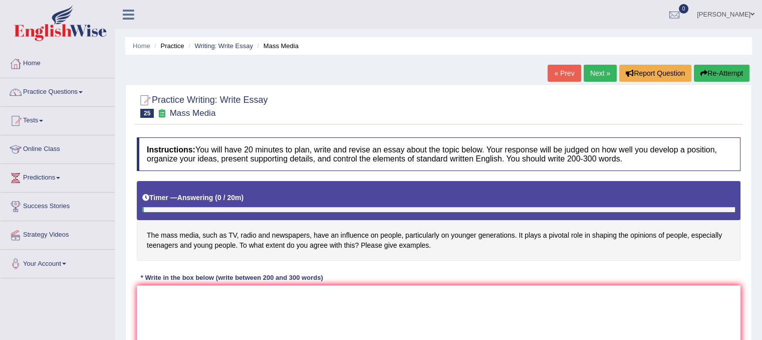
click at [588, 68] on link "Next »" at bounding box center [599, 73] width 33 height 17
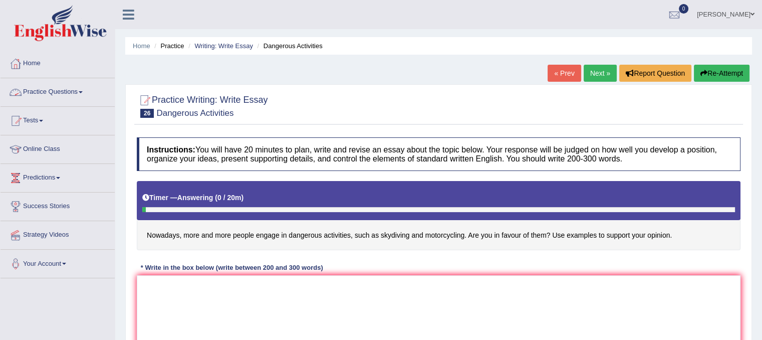
click at [71, 91] on link "Practice Questions" at bounding box center [58, 90] width 114 height 25
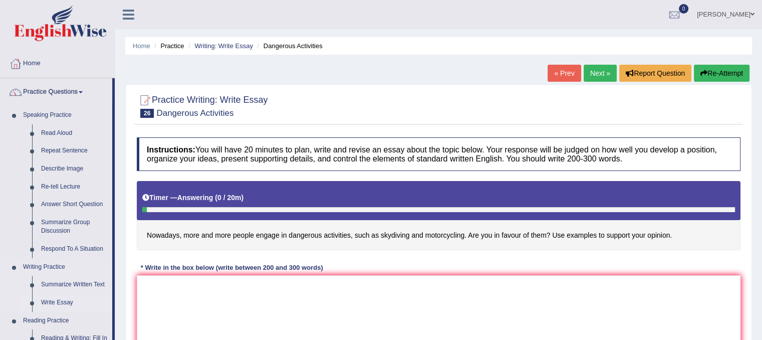
click at [67, 306] on link "Write Essay" at bounding box center [75, 302] width 76 height 18
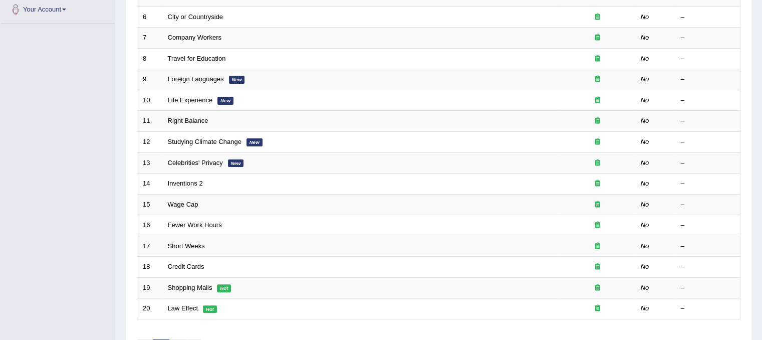
scroll to position [263, 0]
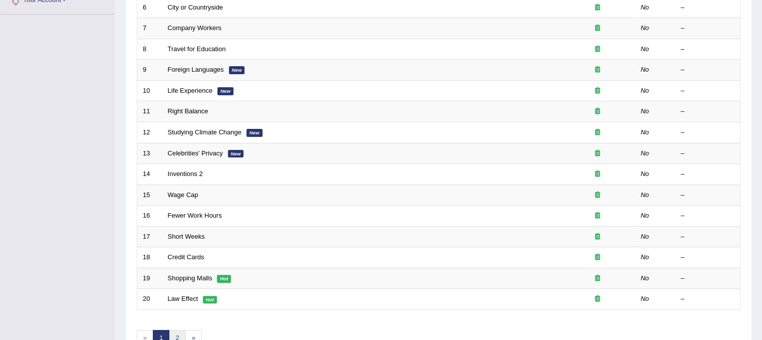
click at [176, 329] on link "2" at bounding box center [177, 337] width 17 height 17
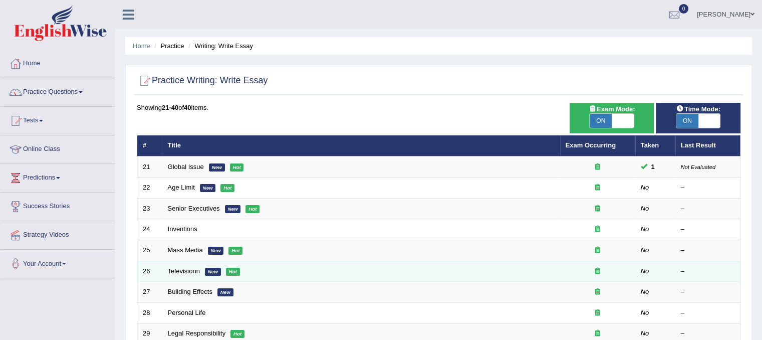
click at [182, 273] on td "Televisionn New Hot" at bounding box center [361, 270] width 398 height 21
click at [179, 269] on link "Televisionn" at bounding box center [184, 271] width 32 height 8
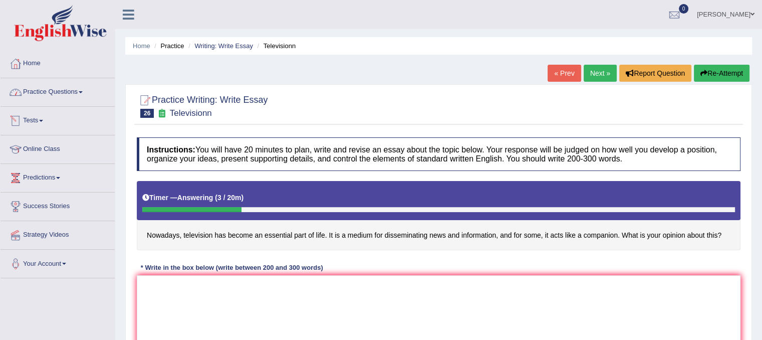
click at [32, 70] on link "Home" at bounding box center [58, 62] width 114 height 25
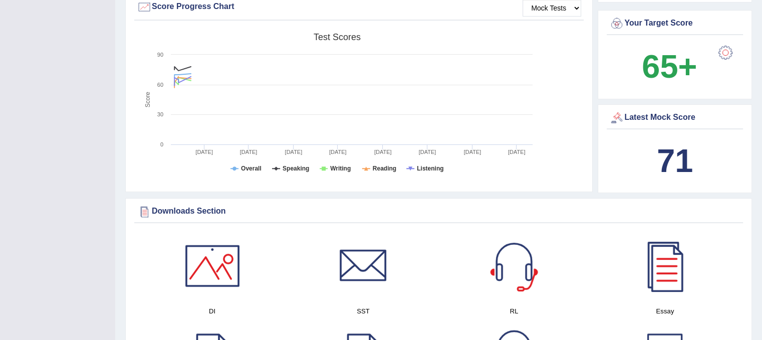
scroll to position [377, 0]
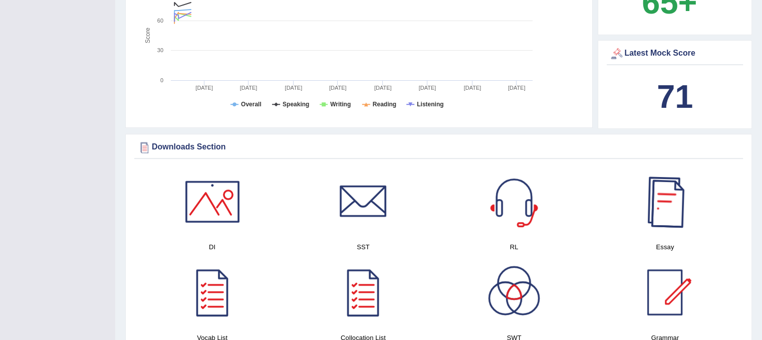
click at [677, 198] on div at bounding box center [664, 201] width 70 height 70
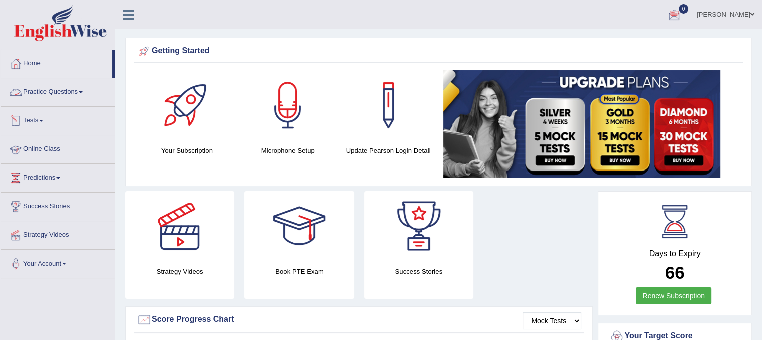
click at [58, 95] on link "Practice Questions" at bounding box center [58, 90] width 114 height 25
